Goal: Navigation & Orientation: Find specific page/section

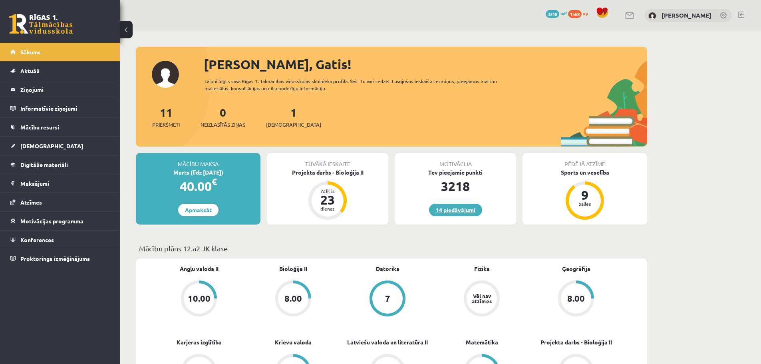
click at [459, 210] on link "14 piedāvājumi" at bounding box center [455, 210] width 53 height 12
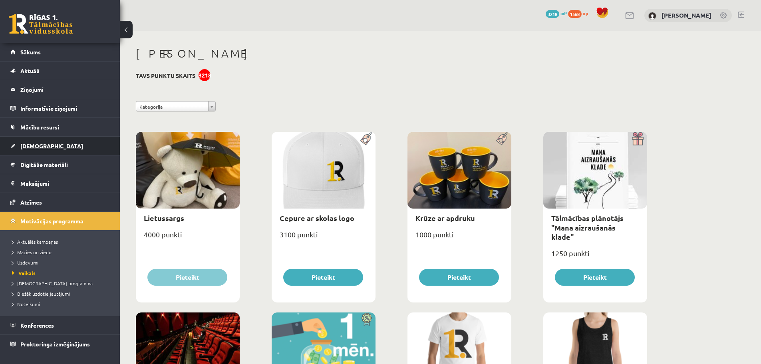
click at [24, 146] on span "[DEMOGRAPHIC_DATA]" at bounding box center [51, 145] width 63 height 7
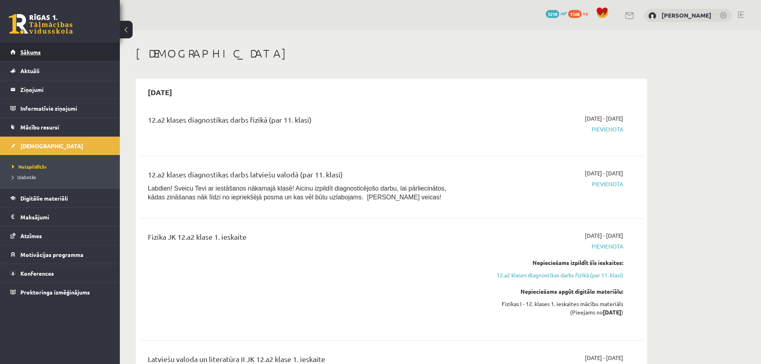
click at [33, 55] on link "Sākums" at bounding box center [59, 52] width 99 height 18
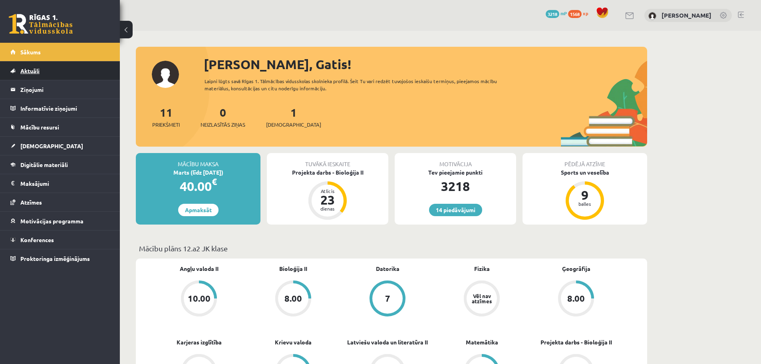
click at [32, 72] on span "Aktuāli" at bounding box center [29, 70] width 19 height 7
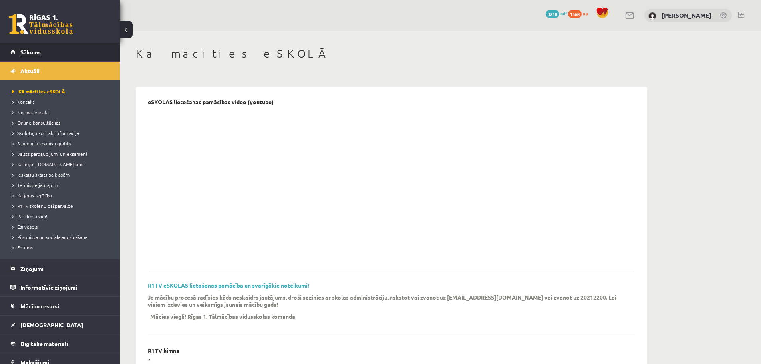
click at [28, 51] on span "Sākums" at bounding box center [30, 51] width 20 height 7
